Goal: Information Seeking & Learning: Learn about a topic

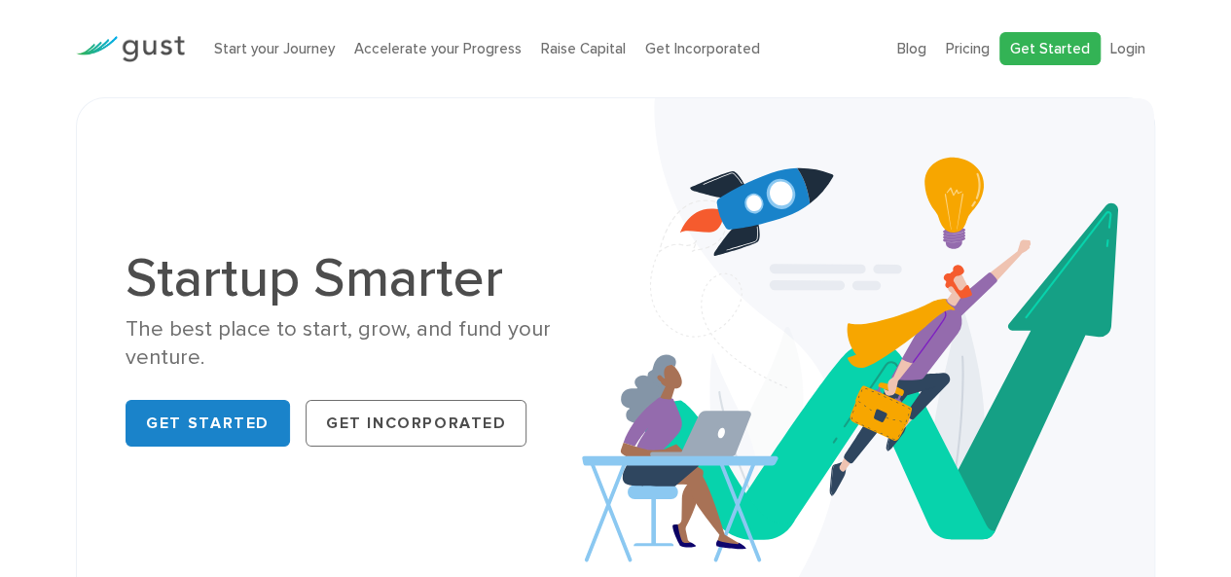
click at [1057, 48] on link "Get Started" at bounding box center [1049, 49] width 101 height 34
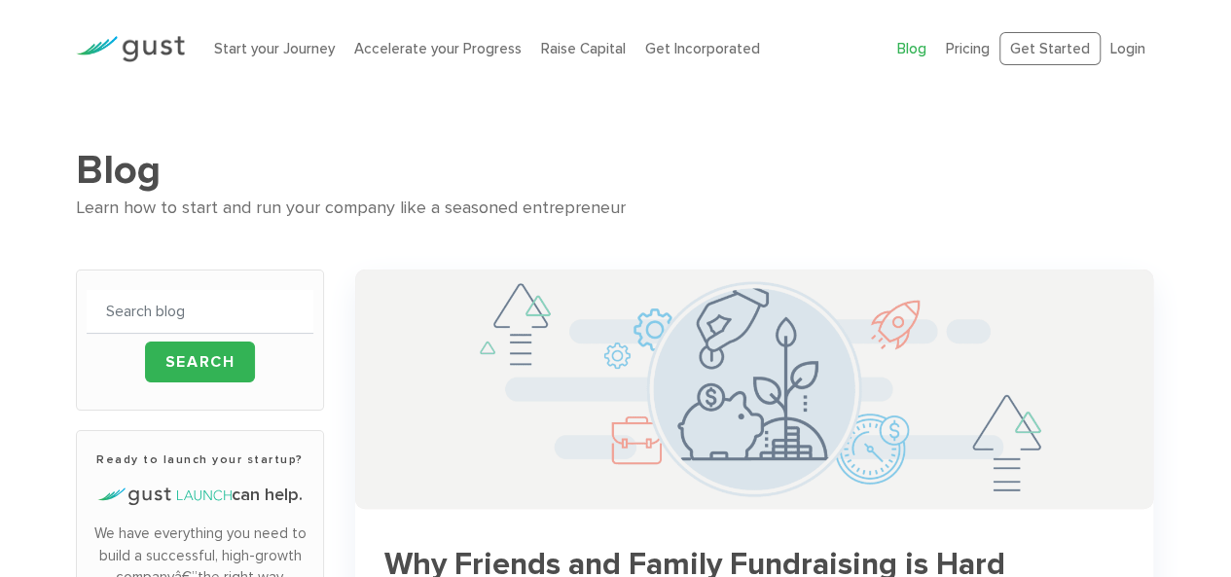
click at [712, 375] on img at bounding box center [754, 389] width 798 height 239
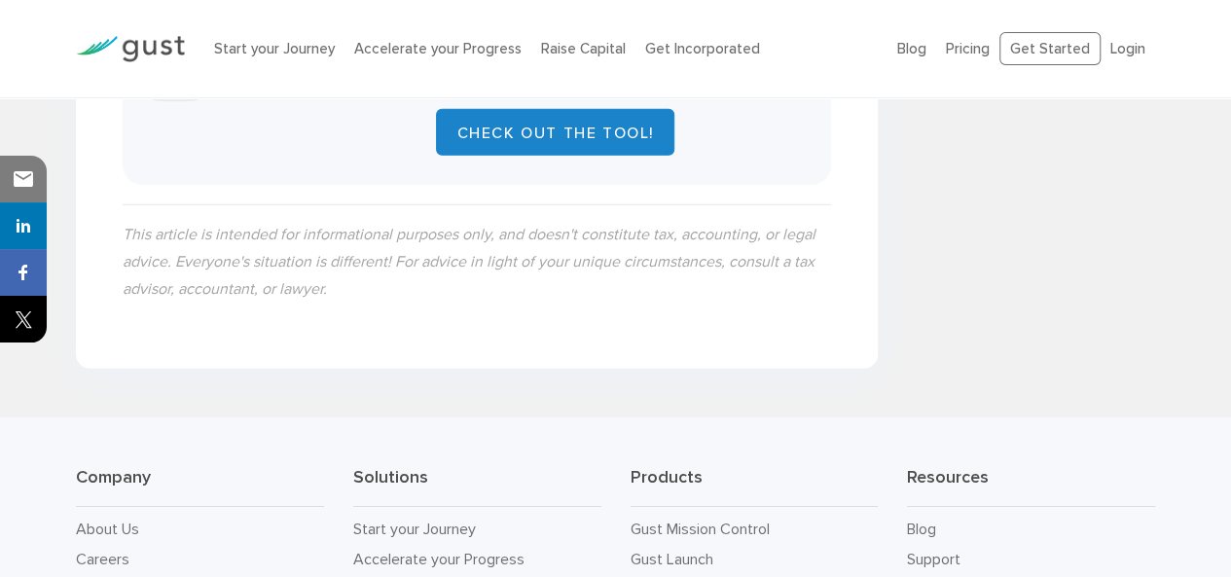
scroll to position [2532, 0]
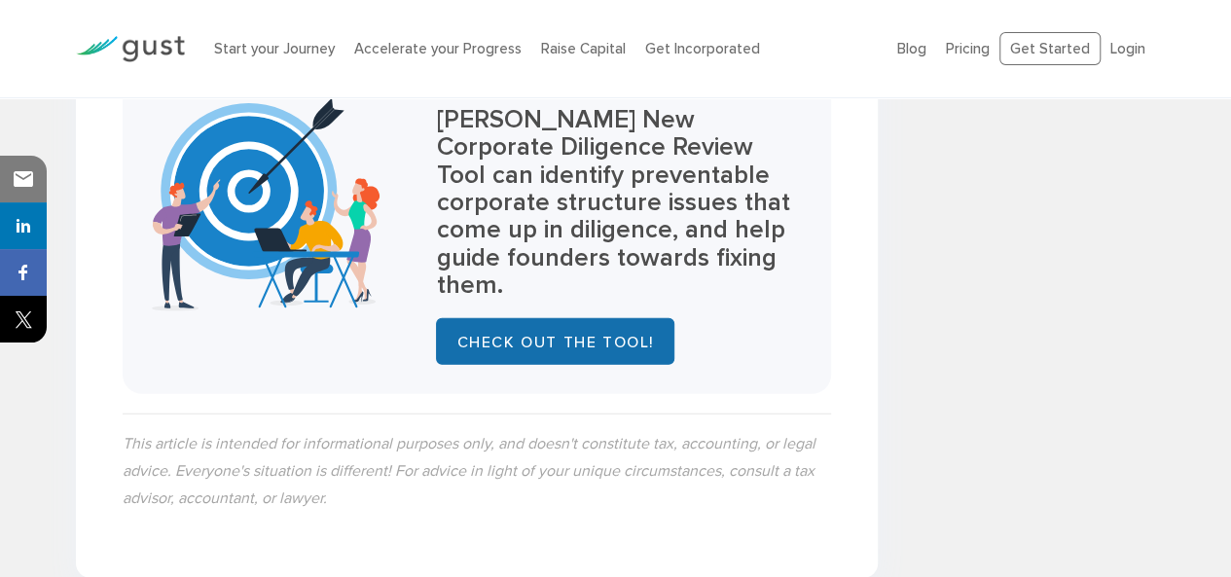
click at [582, 320] on link "Check out the Tool!" at bounding box center [554, 341] width 237 height 47
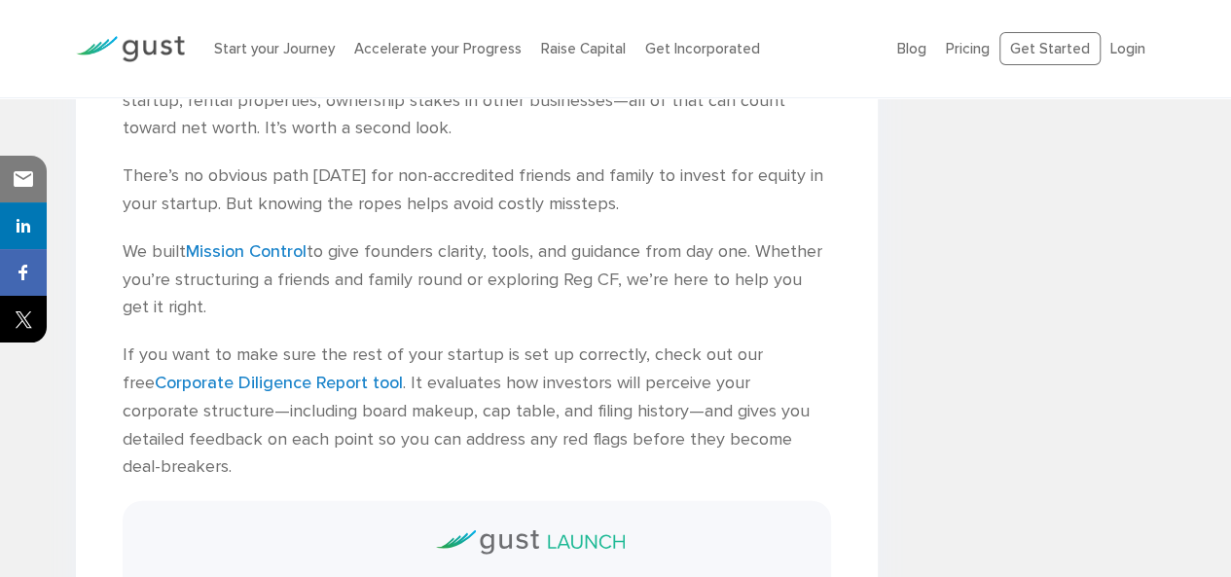
scroll to position [2045, 0]
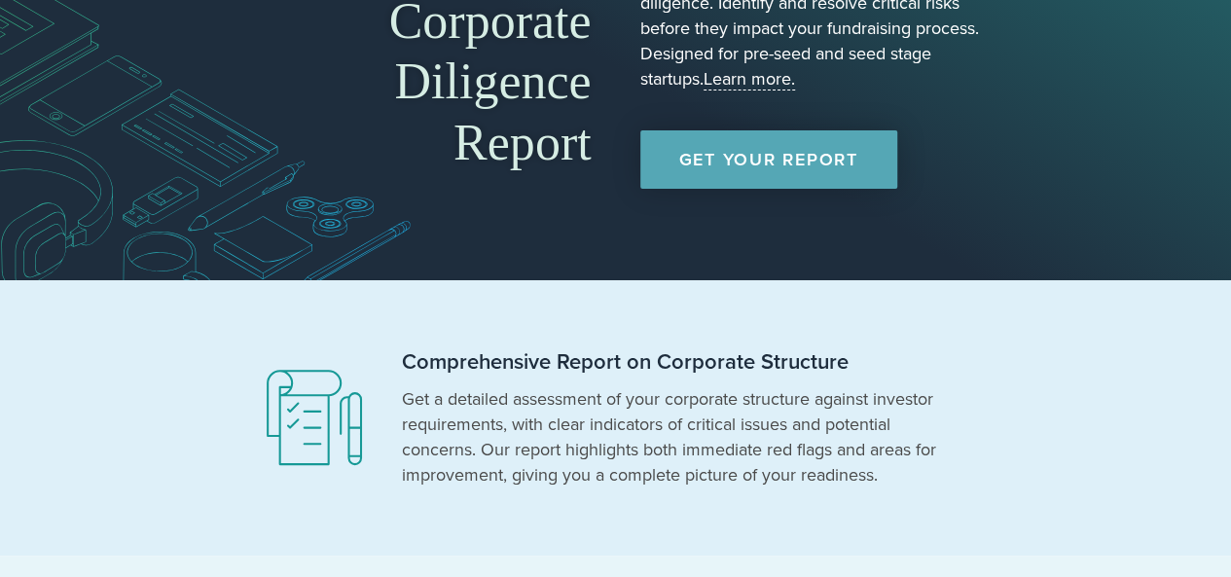
scroll to position [195, 0]
